Goal: Task Accomplishment & Management: Use online tool/utility

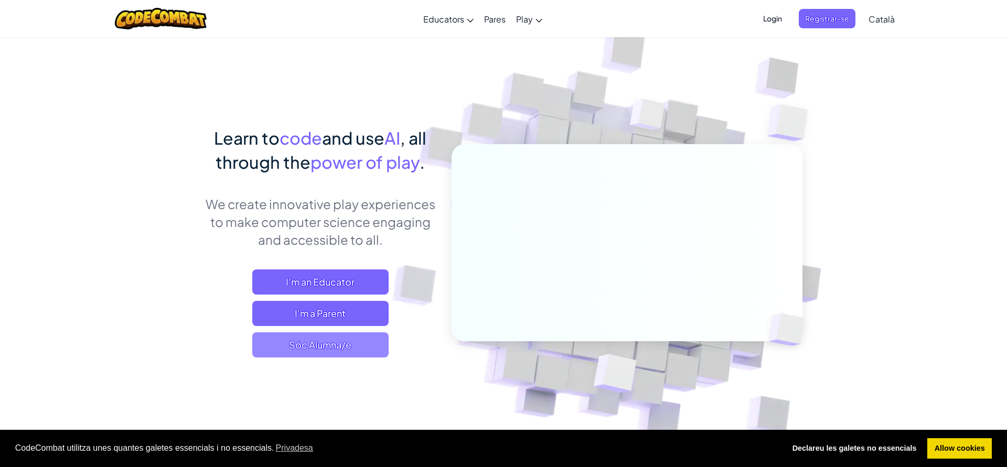
click at [370, 338] on span "Sóc Alumna/e" at bounding box center [320, 345] width 136 height 25
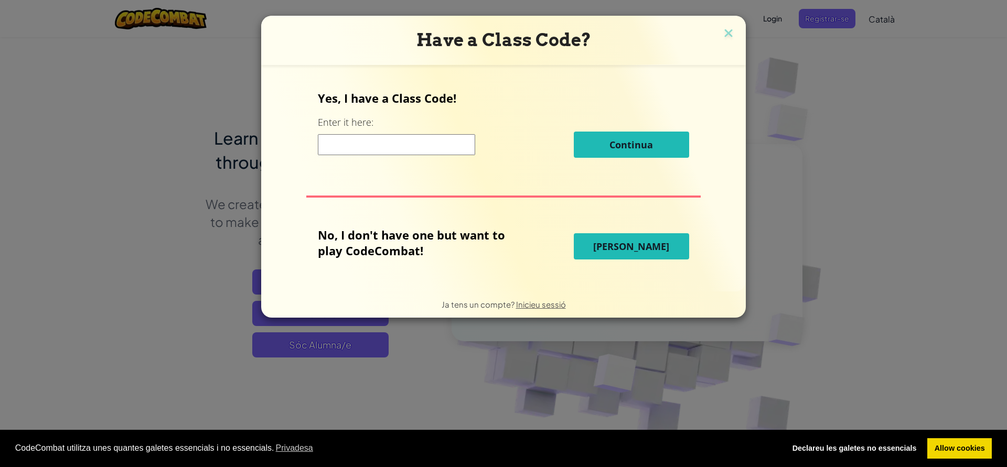
click at [650, 240] on button "[PERSON_NAME]" at bounding box center [631, 246] width 115 height 26
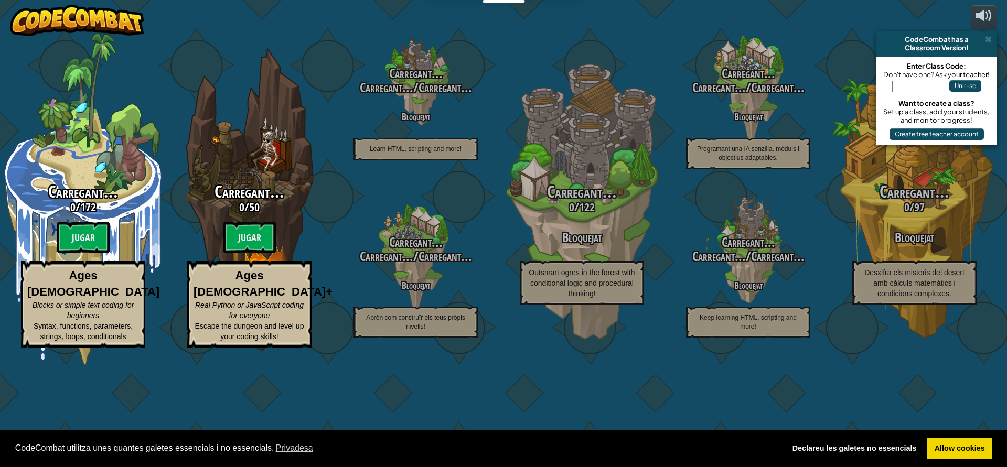
select select "ca"
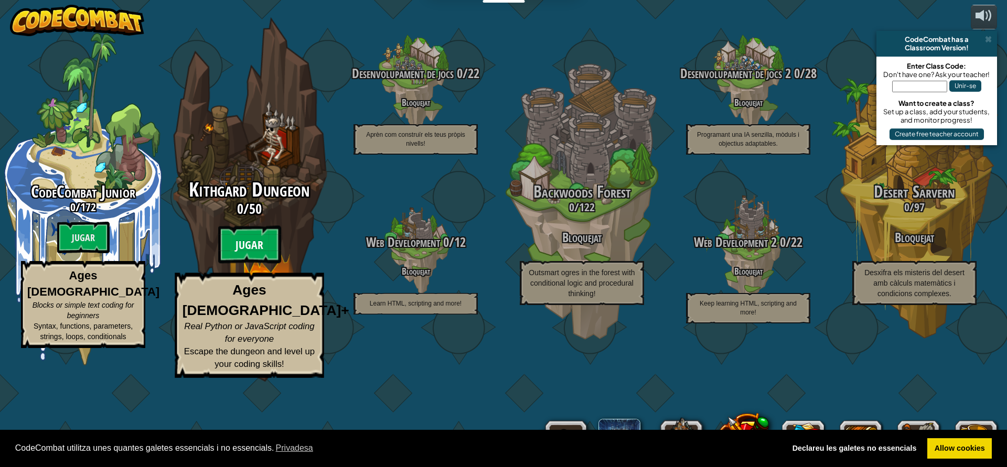
click at [261, 264] on btn "Jugar" at bounding box center [249, 245] width 63 height 38
select select "ca"
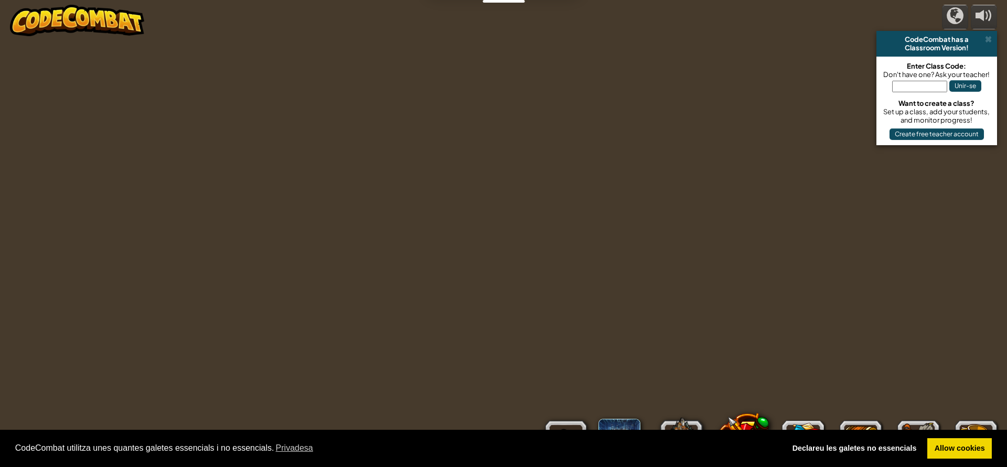
select select "ca"
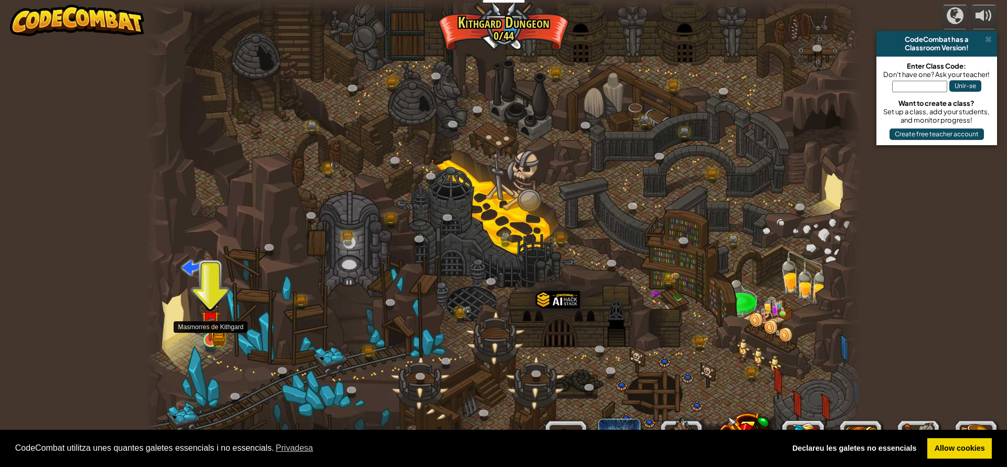
click at [218, 332] on img at bounding box center [210, 320] width 19 height 41
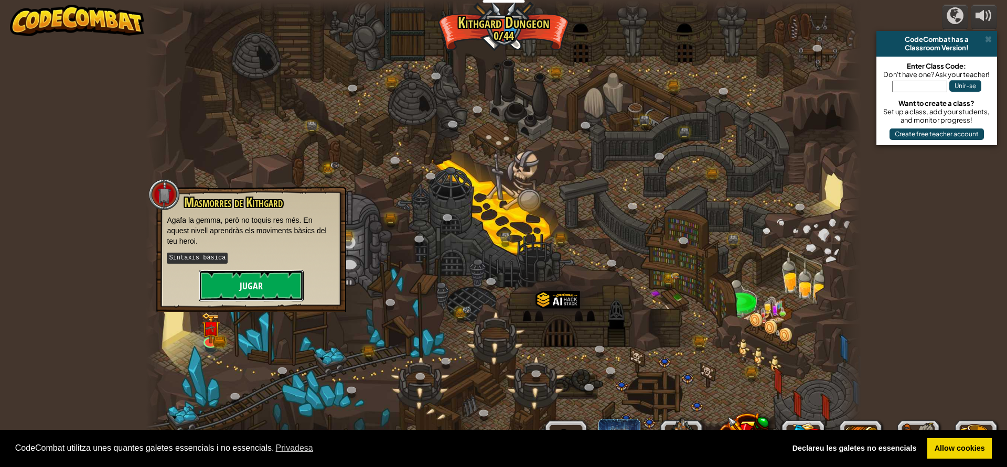
click at [244, 270] on button "Jugar" at bounding box center [251, 285] width 105 height 31
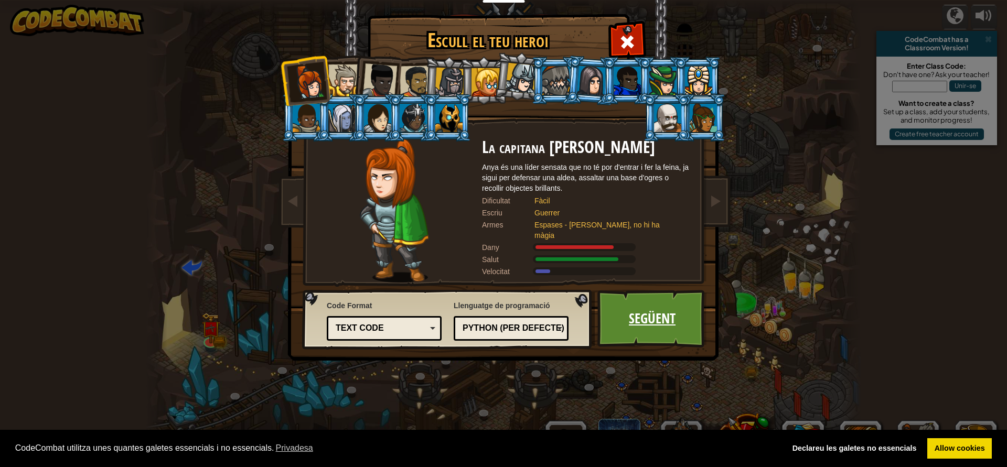
click at [665, 319] on link "Següent" at bounding box center [652, 319] width 110 height 58
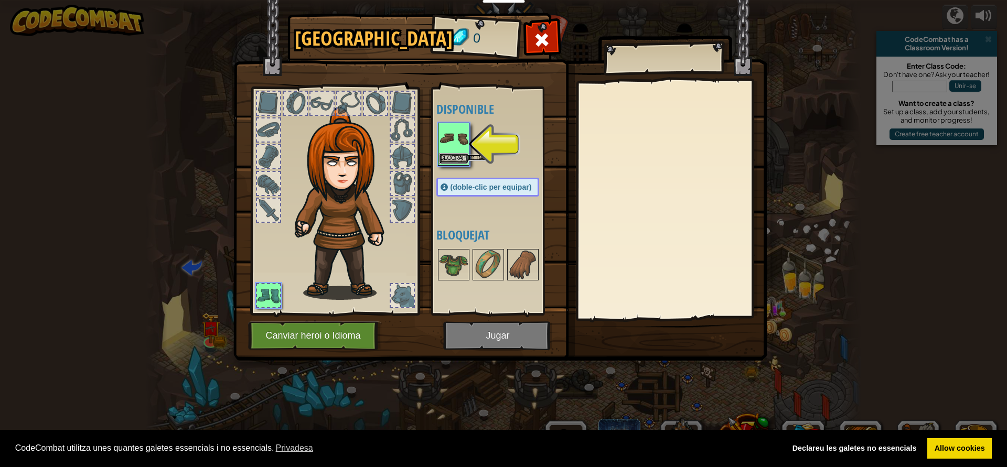
click at [455, 161] on button "[GEOGRAPHIC_DATA]" at bounding box center [453, 158] width 29 height 11
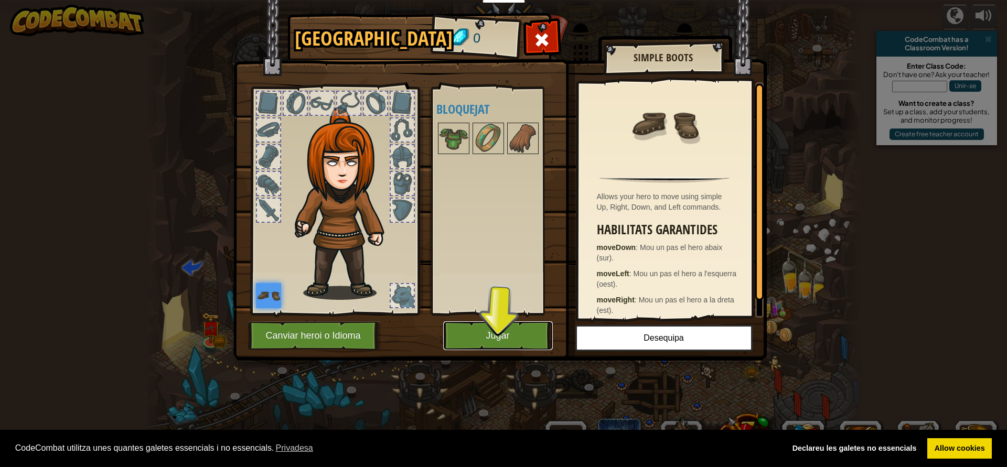
click at [503, 342] on button "Jugar" at bounding box center [498, 336] width 110 height 29
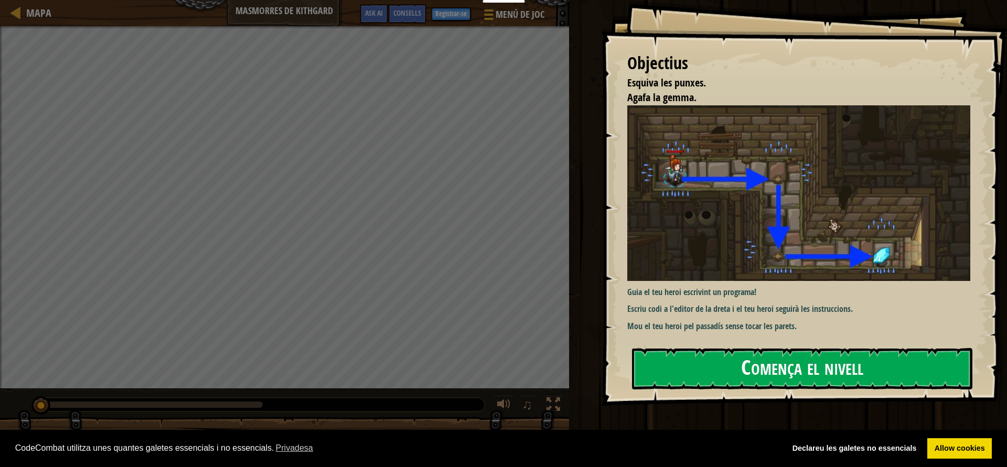
click at [798, 371] on button "Comença el nivell" at bounding box center [802, 368] width 340 height 41
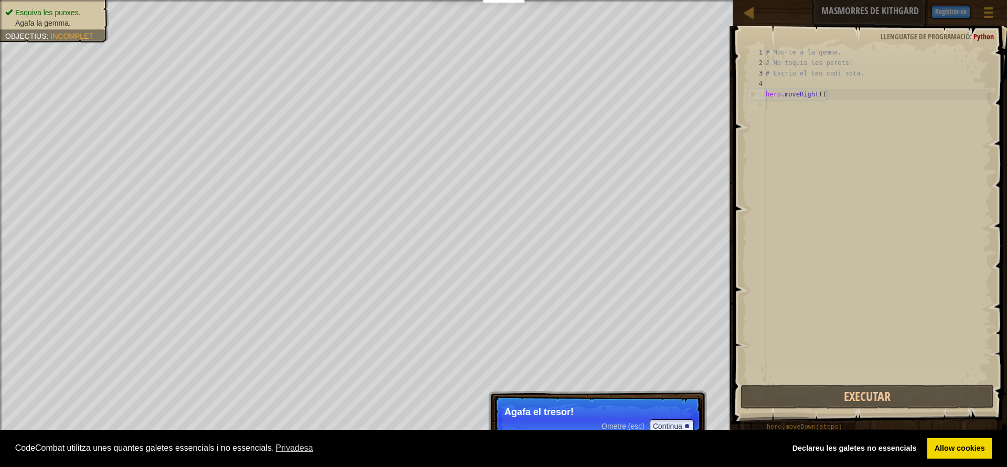
click at [590, 417] on p "Agafa el tresor!" at bounding box center [598, 412] width 186 height 10
click at [663, 424] on button "Continua" at bounding box center [672, 427] width 44 height 14
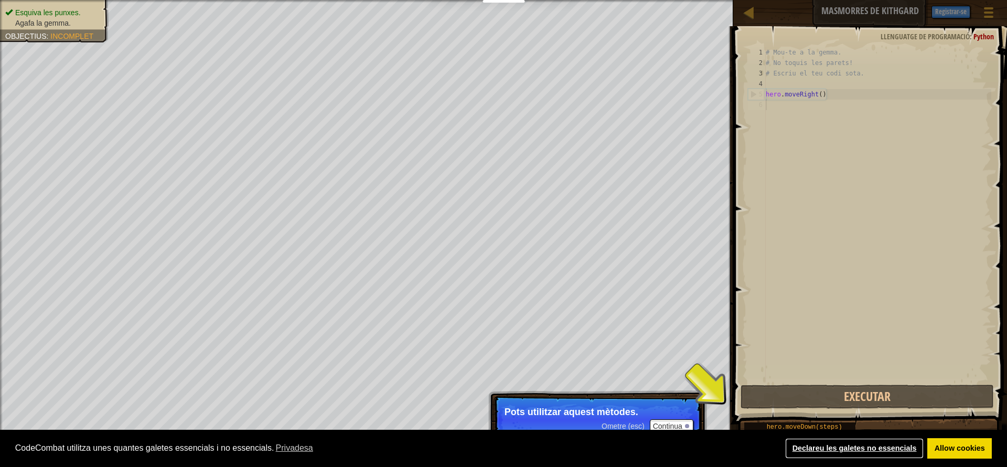
click at [883, 451] on link "Declareu les galetes no essencials" at bounding box center [854, 449] width 138 height 21
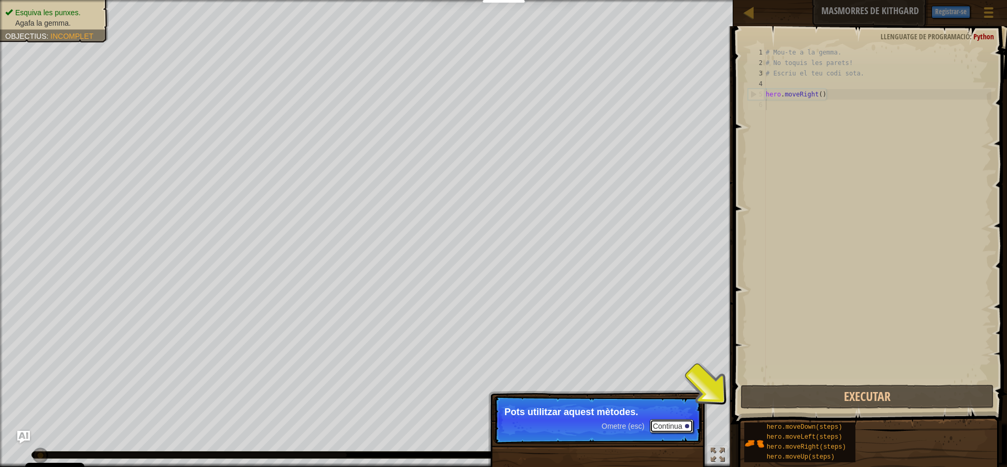
click at [690, 424] on button "Continua" at bounding box center [672, 427] width 44 height 14
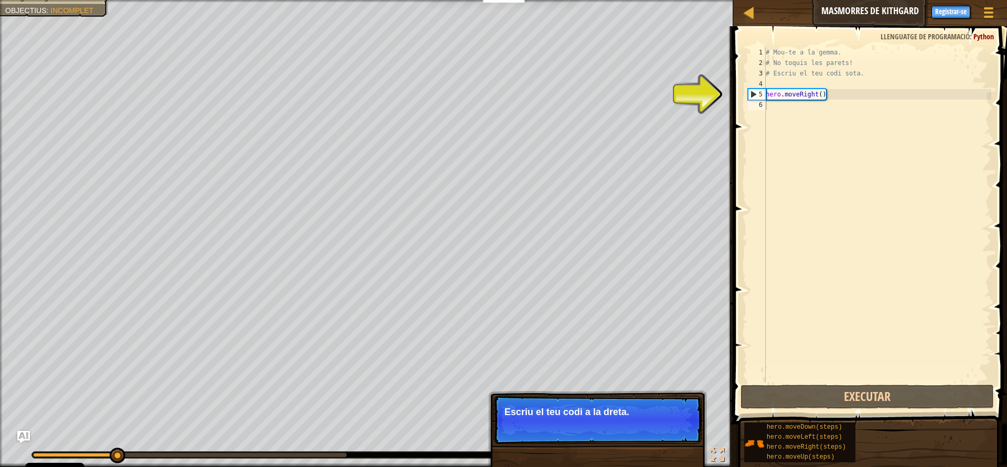
click at [684, 432] on p "Ometre (esc) Continua Escriu el teu codi a la dreta." at bounding box center [598, 420] width 208 height 48
click at [806, 103] on div "# Mou-te a la gemma. # No toquis les parets! # Escriu el teu codi sota. hero . …" at bounding box center [878, 225] width 228 height 357
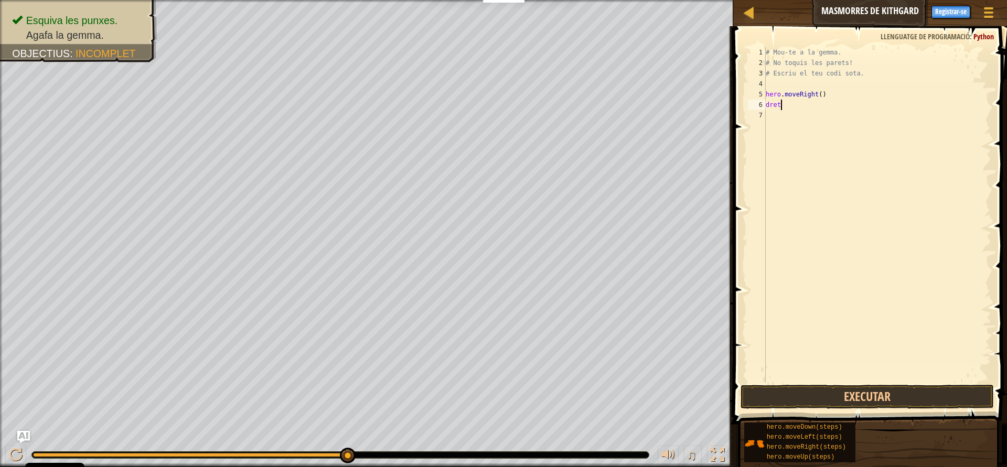
scroll to position [5, 1]
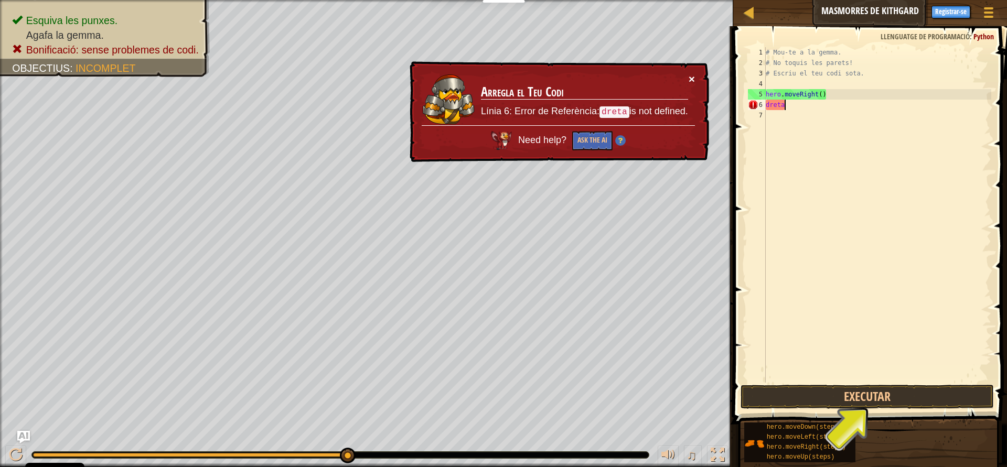
click at [692, 80] on button "×" at bounding box center [692, 78] width 6 height 11
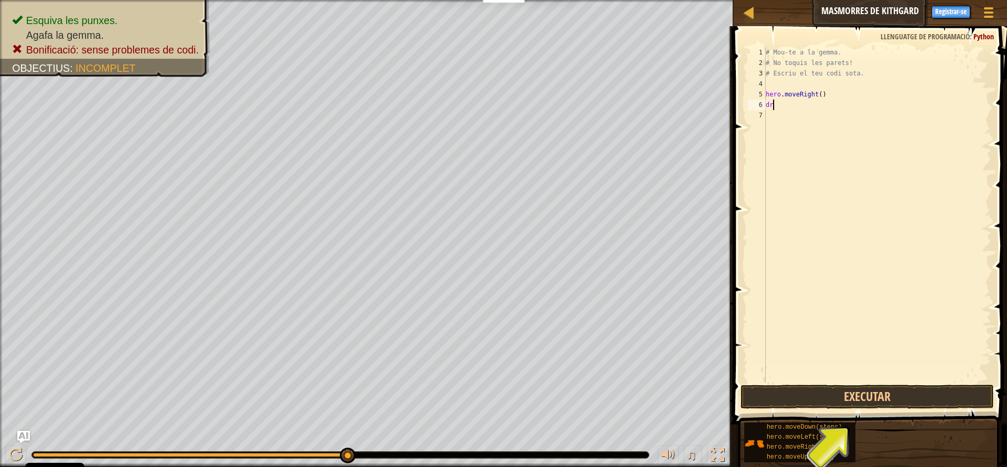
type textarea "d"
type textarea "h"
type textarea "# Escriu el teu codi so"
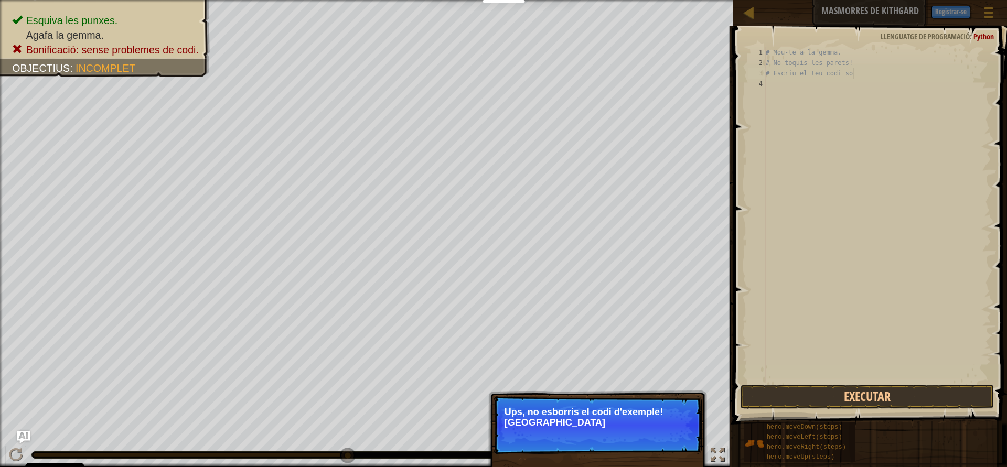
click at [551, 408] on p "Ups, no esborris el codi d'exemple! [GEOGRAPHIC_DATA]" at bounding box center [598, 417] width 186 height 21
click at [590, 413] on p "Ups, no esborris el codi d'exemple! Recarrega el codi original." at bounding box center [598, 417] width 186 height 21
drag, startPoint x: 609, startPoint y: 407, endPoint x: 604, endPoint y: 392, distance: 15.9
click at [607, 400] on p "↻ Reload Ups, no esborris el codi d'exemple! Recarrega el codi original." at bounding box center [598, 425] width 208 height 59
click at [675, 434] on button "↻ Reload" at bounding box center [670, 436] width 47 height 16
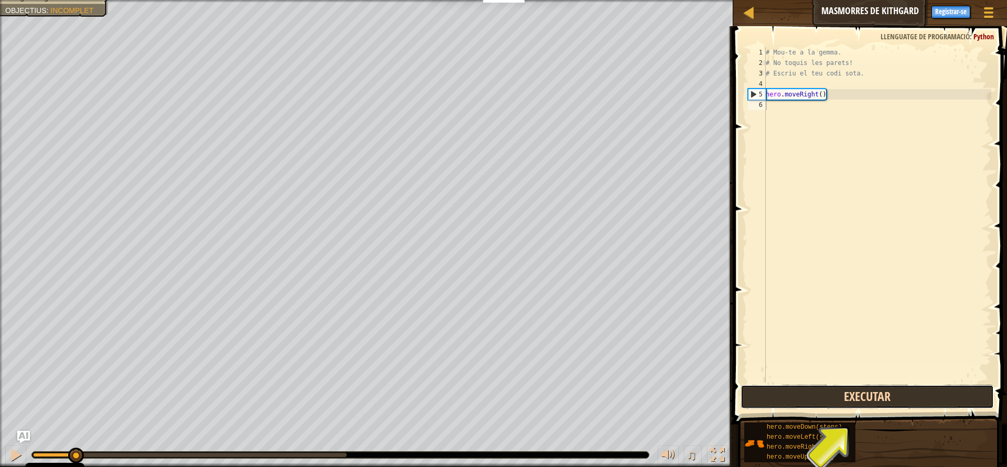
click at [772, 401] on button "Executar" at bounding box center [867, 397] width 253 height 24
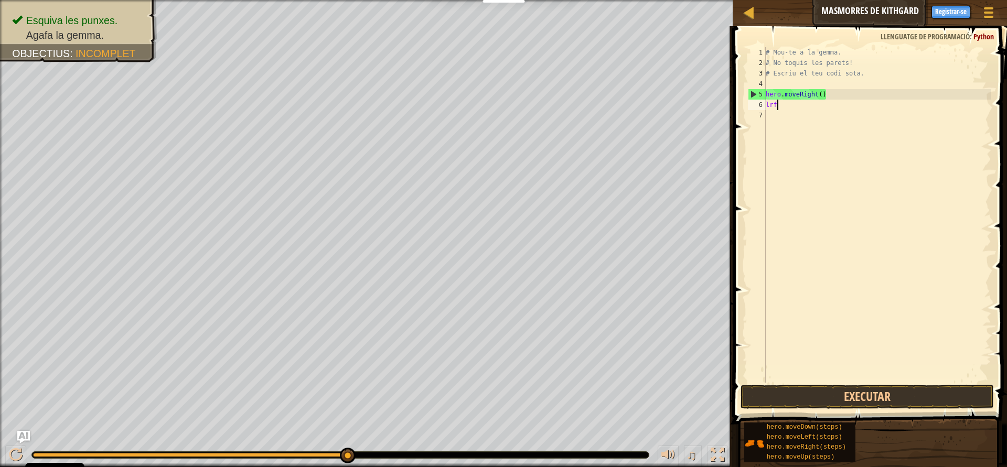
scroll to position [5, 0]
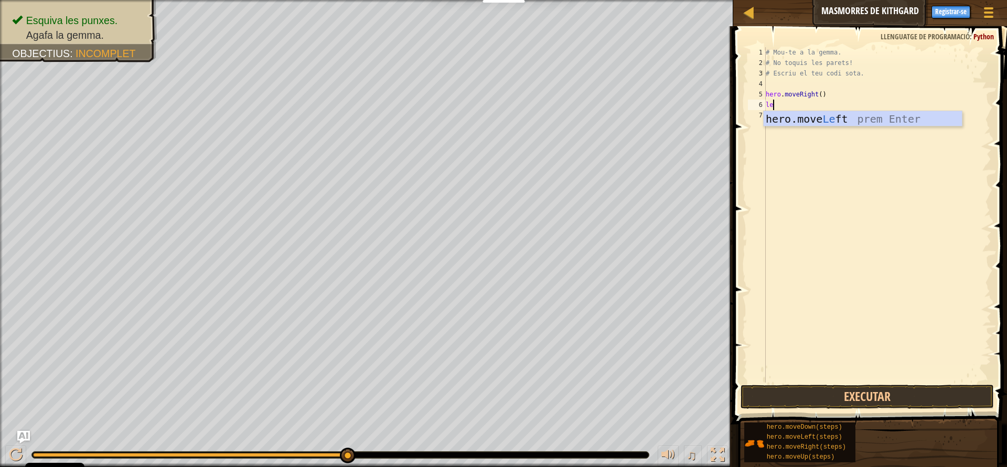
type textarea "lef"
click at [846, 120] on div "hero.move Lef t prem Enter" at bounding box center [863, 134] width 198 height 47
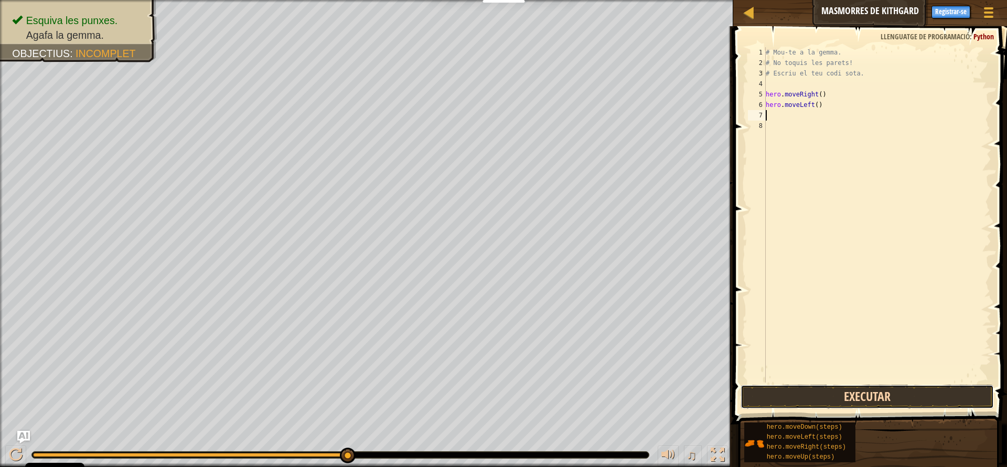
click at [820, 398] on button "Executar" at bounding box center [867, 397] width 253 height 24
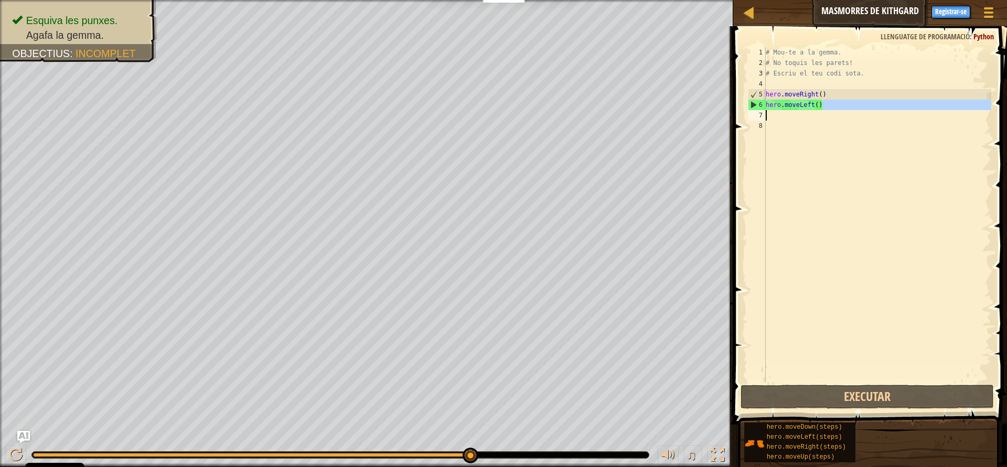
drag, startPoint x: 844, startPoint y: 108, endPoint x: 785, endPoint y: 108, distance: 58.8
click at [764, 112] on div "# Mou-te a la gemma. # No toquis les parets! # Escriu el teu codi sota. hero . …" at bounding box center [878, 215] width 228 height 336
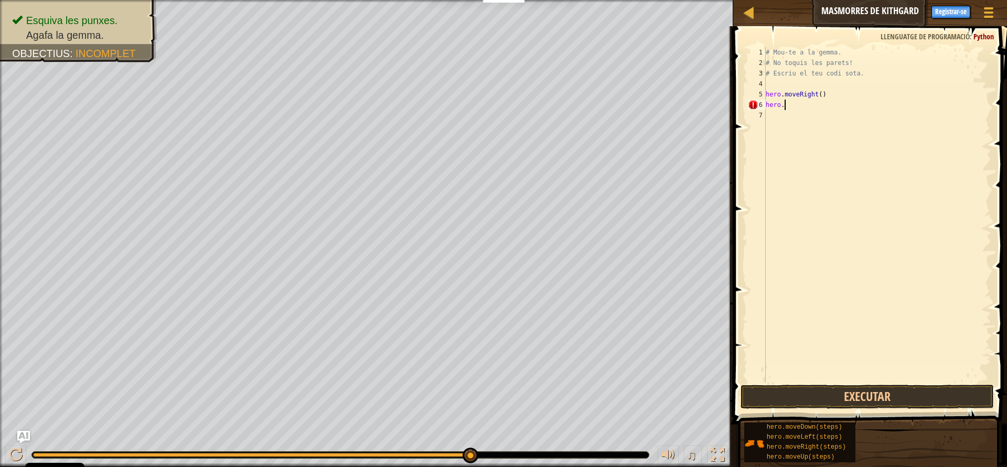
type textarea "h"
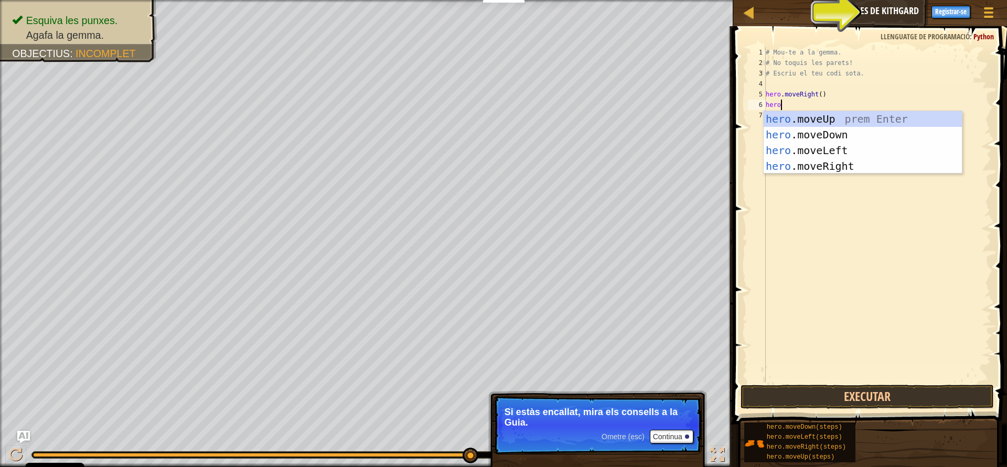
click at [908, 20] on div "Consells" at bounding box center [907, 11] width 38 height 19
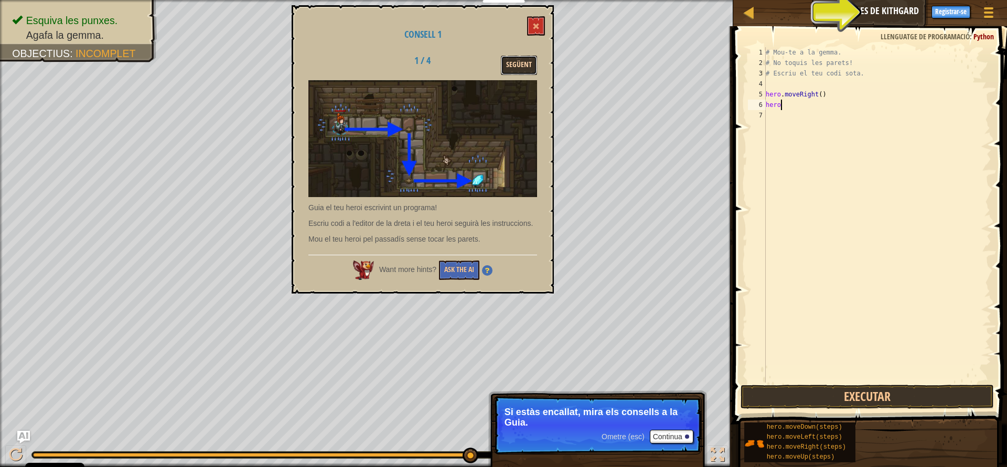
click at [518, 59] on button "Següent" at bounding box center [519, 65] width 36 height 19
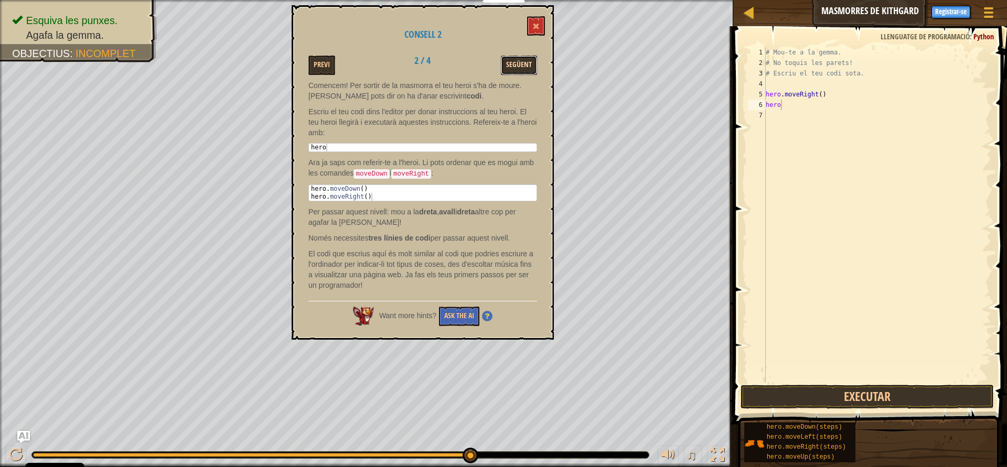
click at [528, 68] on button "Següent" at bounding box center [519, 65] width 36 height 19
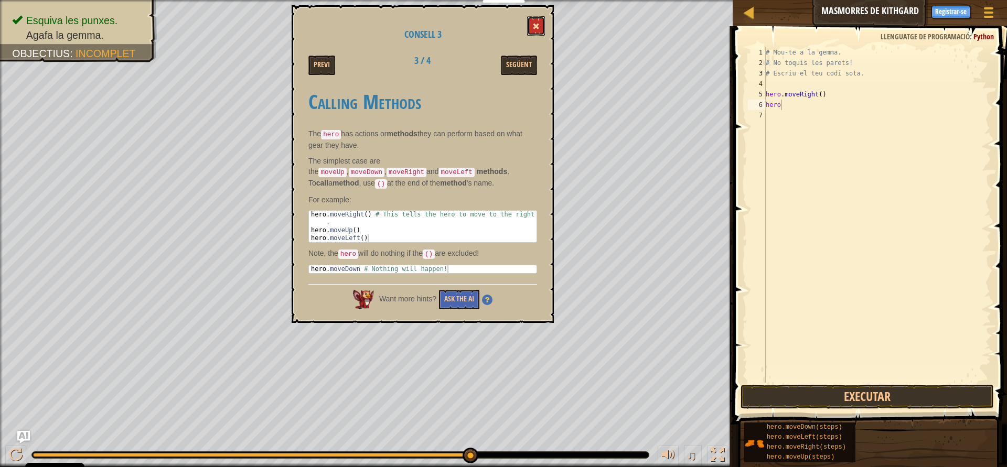
click at [531, 19] on button at bounding box center [536, 25] width 18 height 19
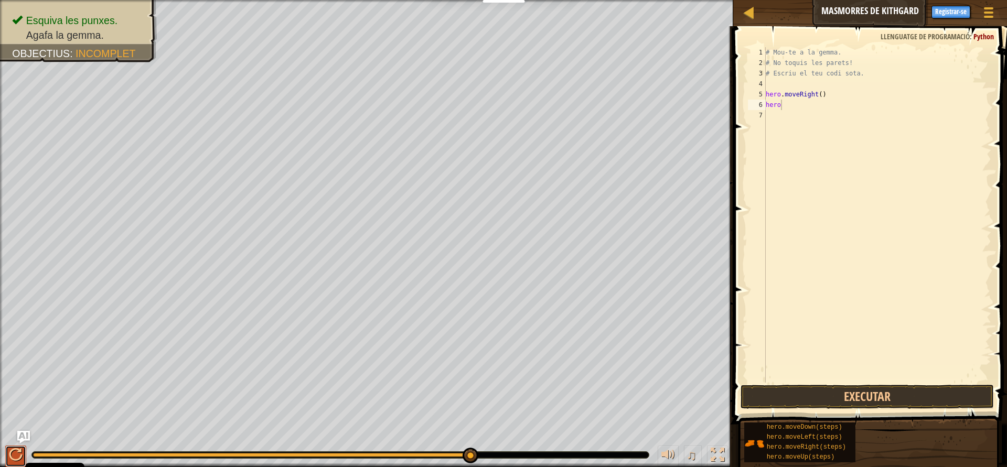
click at [18, 449] on div at bounding box center [16, 456] width 14 height 14
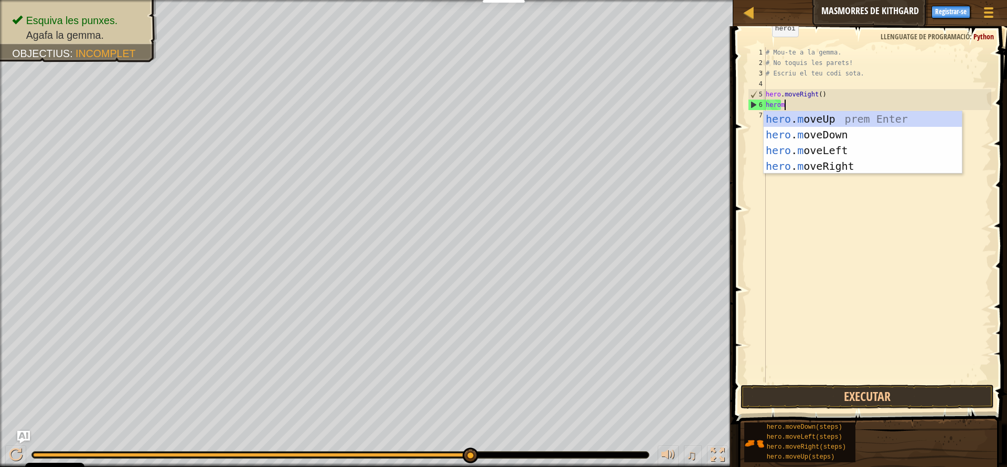
type textarea "heromo"
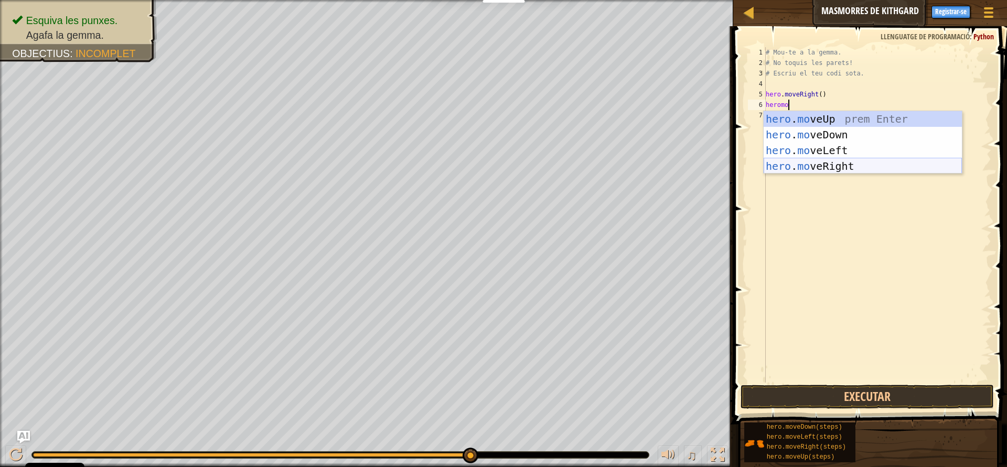
click at [814, 161] on div "hero . mo veUp prem Enter hero . mo veDown prem Enter hero . mo veLeft prem Ent…" at bounding box center [863, 158] width 198 height 94
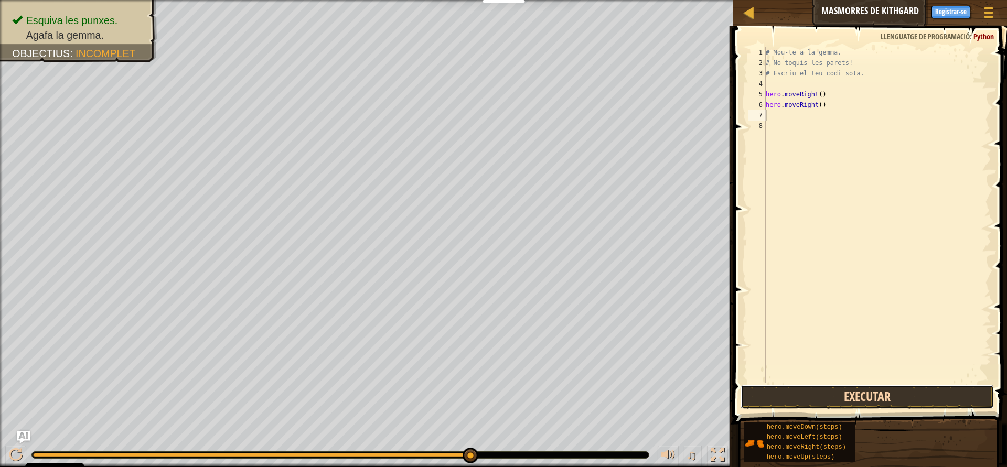
click at [875, 397] on button "Executar" at bounding box center [867, 397] width 253 height 24
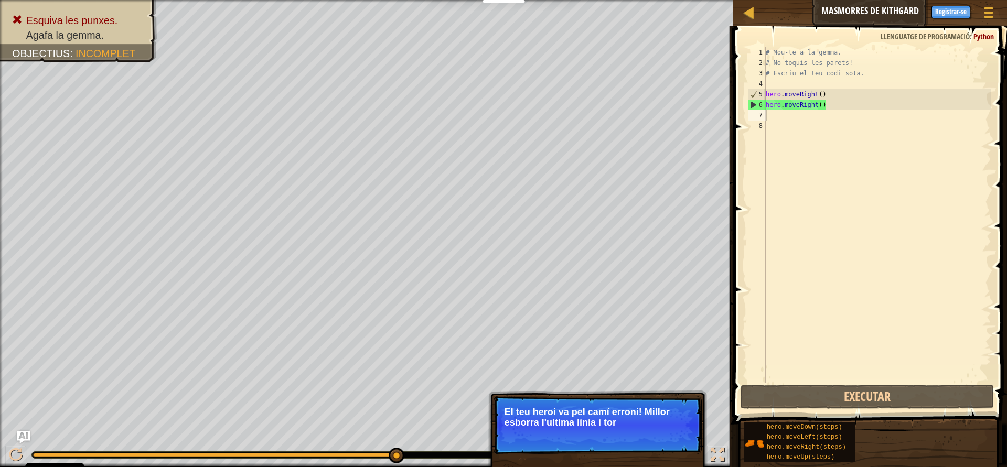
click at [673, 443] on p "Ometre (esc) Continua El teu heroi va pel camí erroni! Millor esborra l'ultima …" at bounding box center [598, 425] width 208 height 59
drag, startPoint x: 837, startPoint y: 105, endPoint x: 673, endPoint y: 105, distance: 164.2
click at [764, 105] on div "# Mou-te a la gemma. # No toquis les parets! # Escriu el teu codi sota. hero . …" at bounding box center [878, 215] width 228 height 336
type textarea "hero.moveRight()"
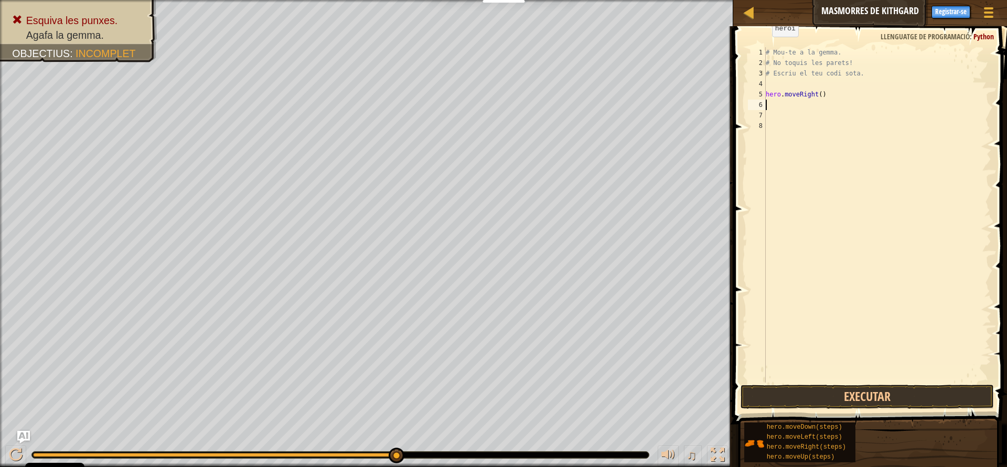
type textarea "hero.moveRight()"
click at [847, 404] on button "Executar" at bounding box center [867, 397] width 253 height 24
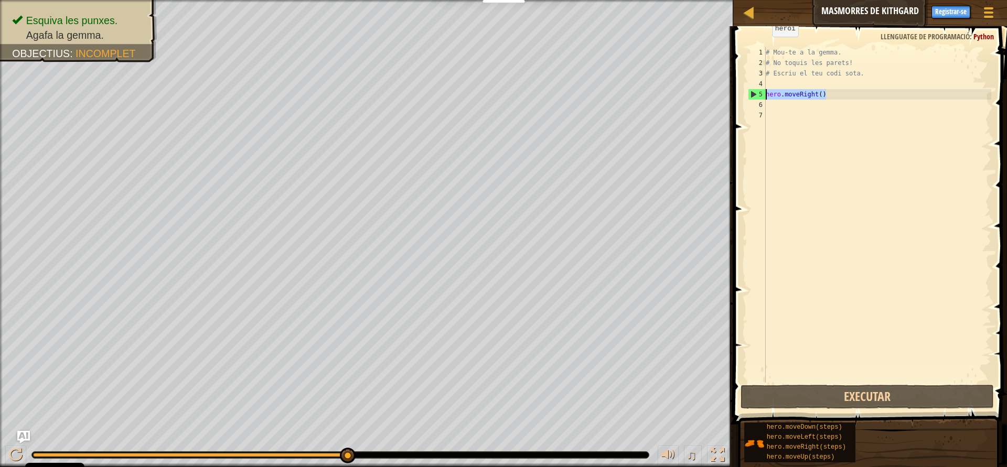
drag, startPoint x: 833, startPoint y: 99, endPoint x: 745, endPoint y: 91, distance: 88.0
click at [764, 91] on div "# Mou-te a la gemma. # No toquis les parets! # Escriu el teu codi sota. hero . …" at bounding box center [878, 215] width 228 height 336
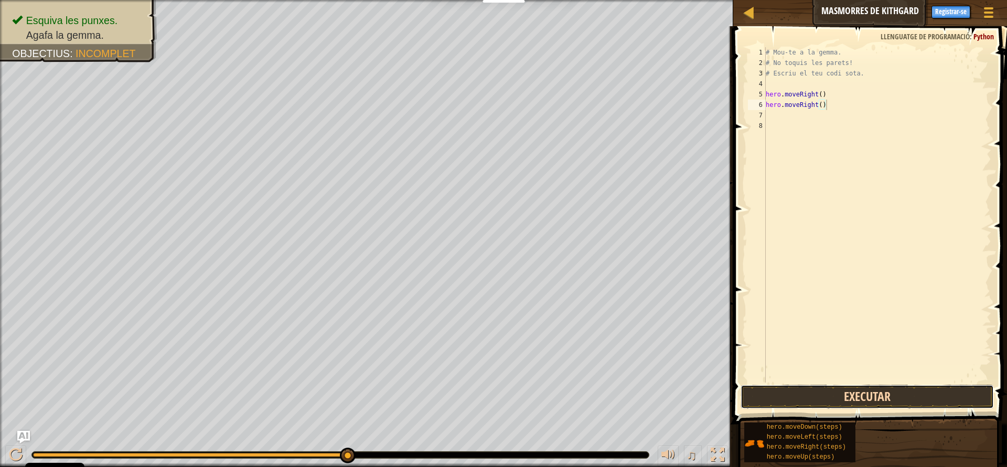
click at [846, 404] on button "Executar" at bounding box center [867, 397] width 253 height 24
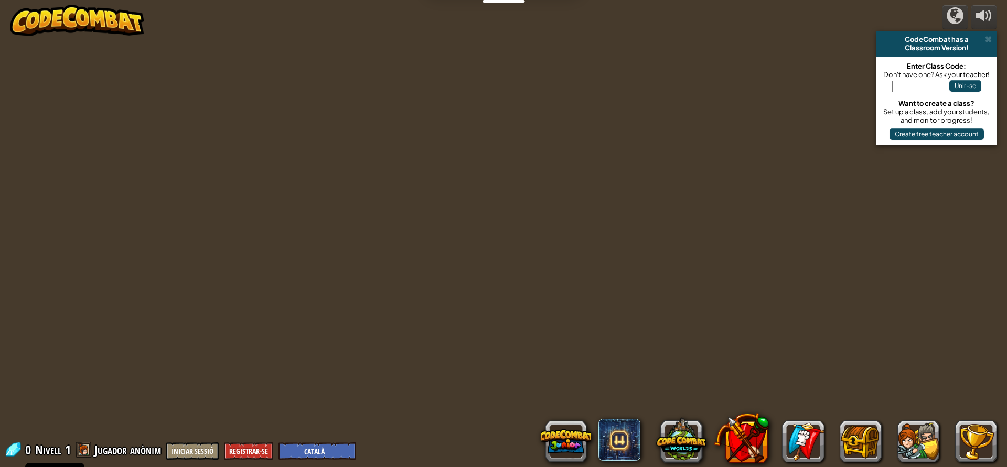
select select "ca"
